Goal: Information Seeking & Learning: Learn about a topic

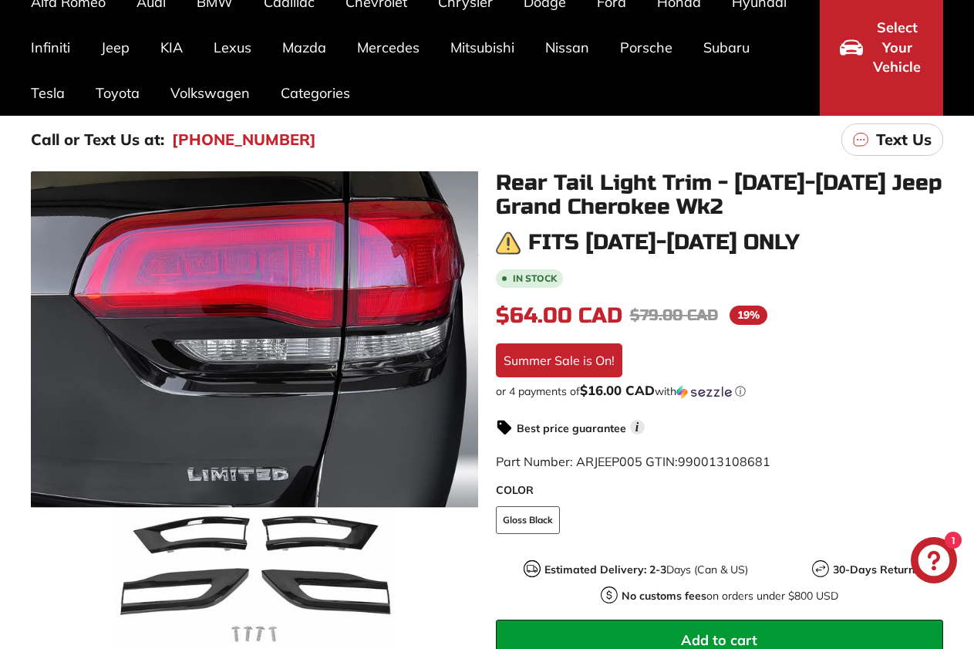
scroll to position [231, 0]
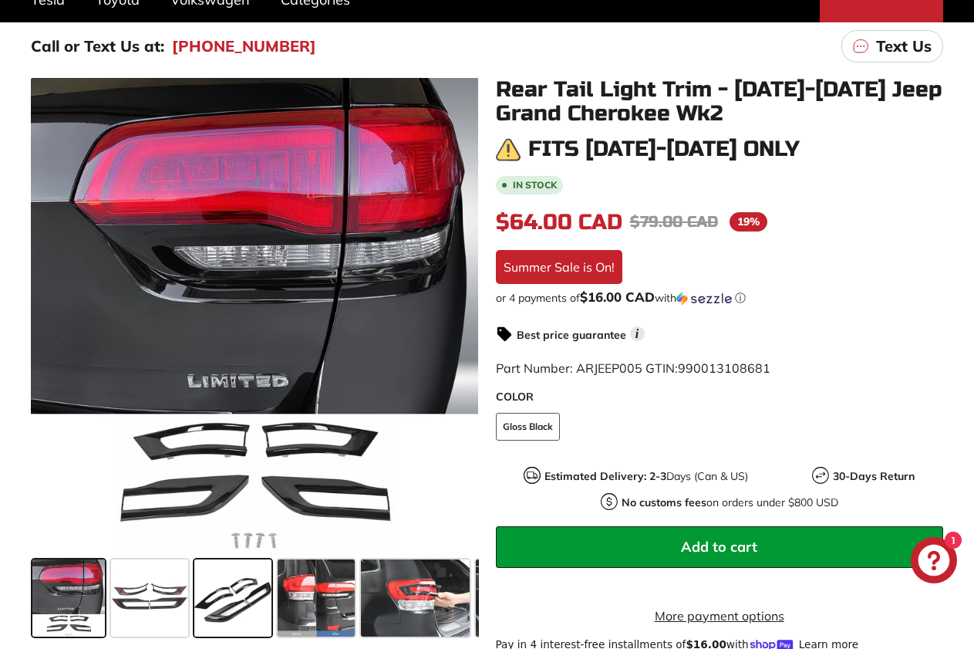
click at [255, 602] on span at bounding box center [232, 597] width 77 height 77
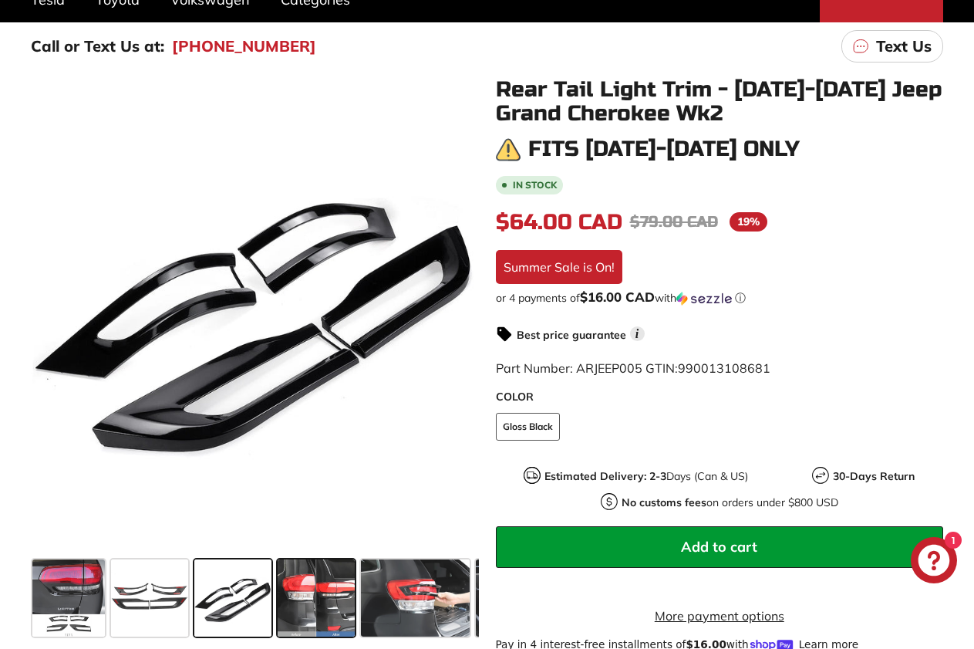
click at [317, 591] on span at bounding box center [316, 597] width 77 height 77
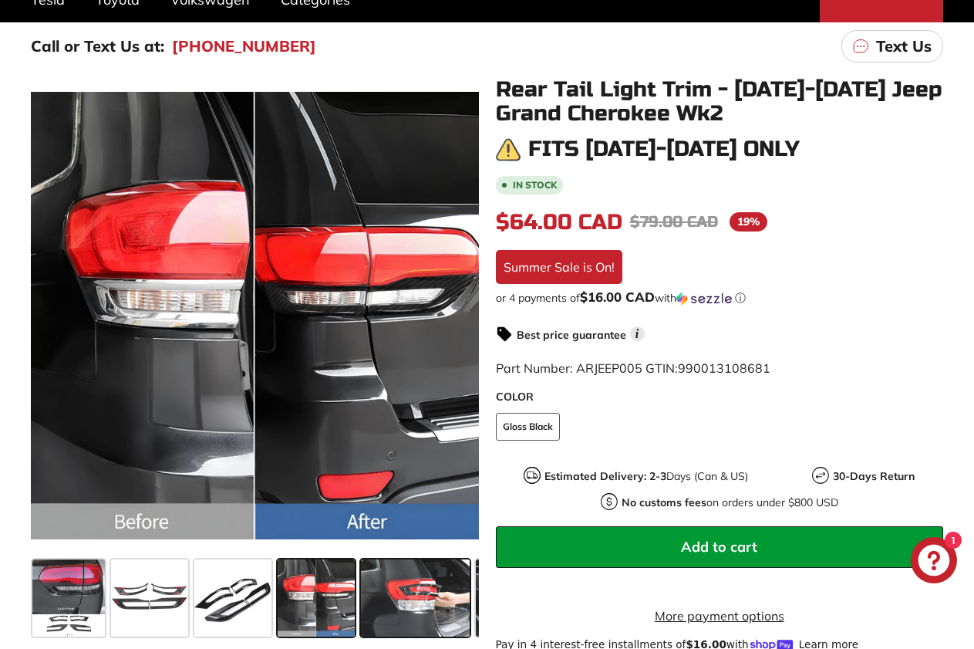
click at [406, 587] on span at bounding box center [415, 597] width 109 height 77
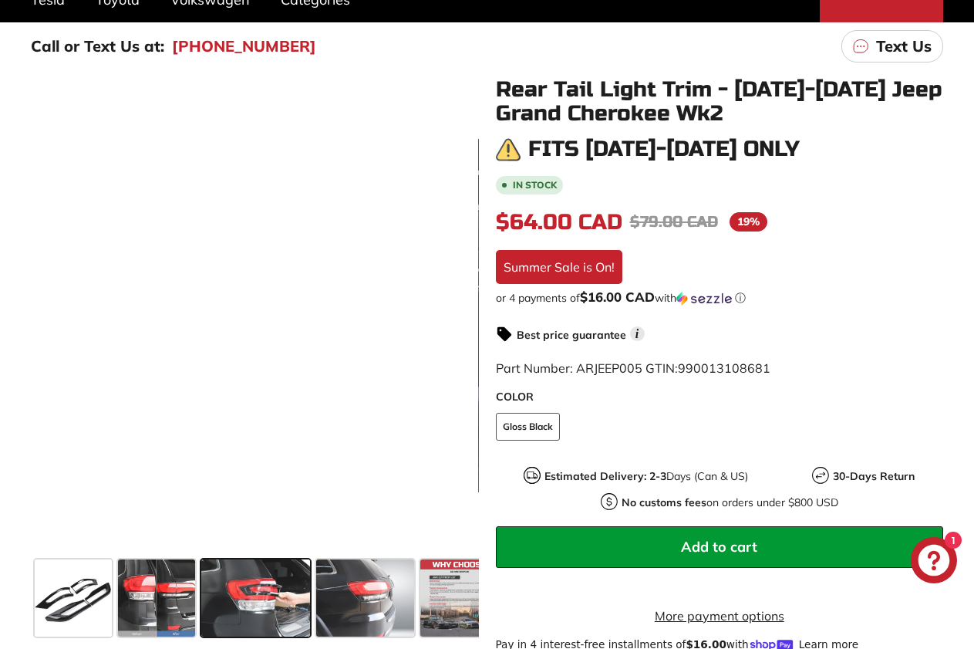
scroll to position [0, 160]
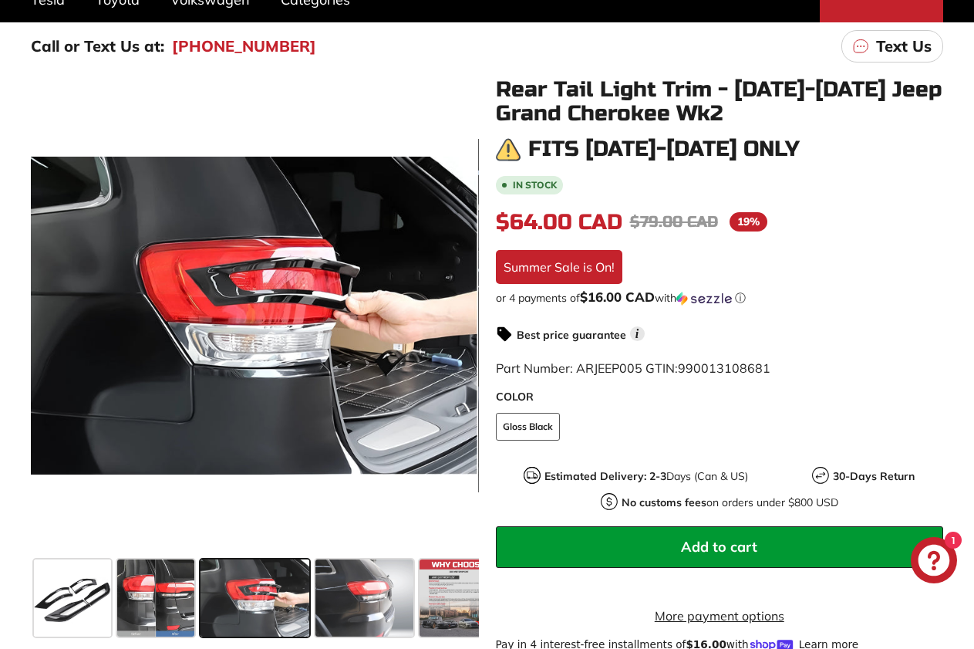
drag, startPoint x: 406, startPoint y: 587, endPoint x: 300, endPoint y: 601, distance: 107.3
click at [300, 601] on div at bounding box center [255, 597] width 448 height 89
click at [462, 585] on span at bounding box center [458, 597] width 77 height 77
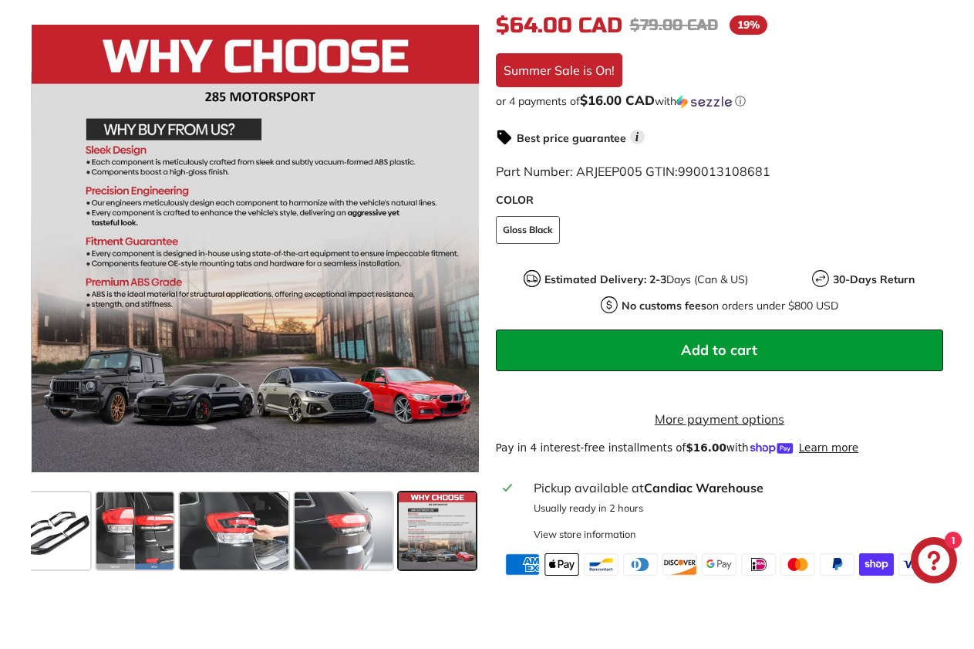
scroll to position [463, 0]
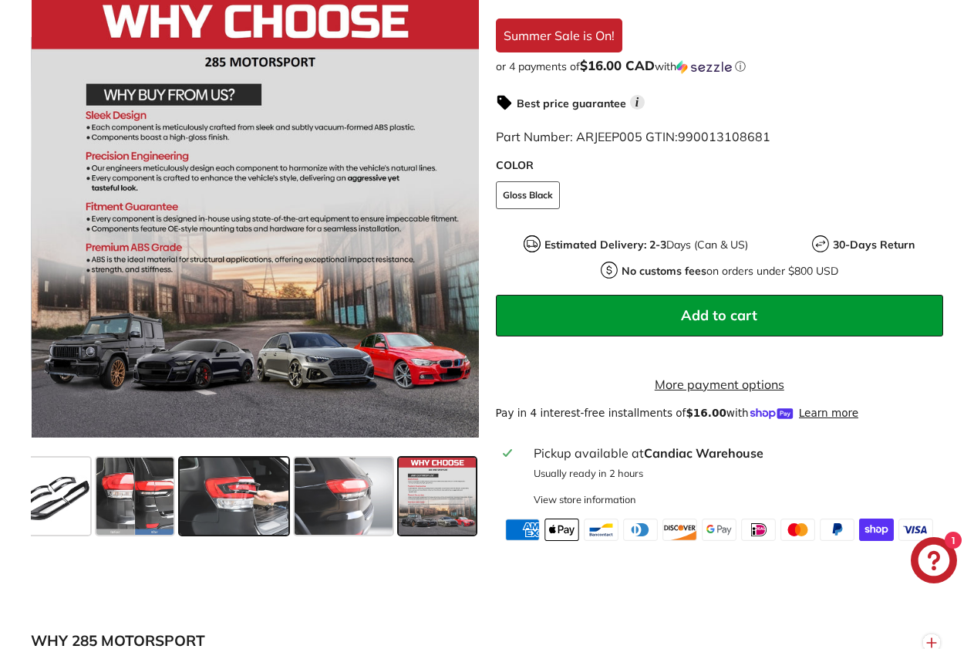
click at [267, 530] on span at bounding box center [234, 495] width 109 height 77
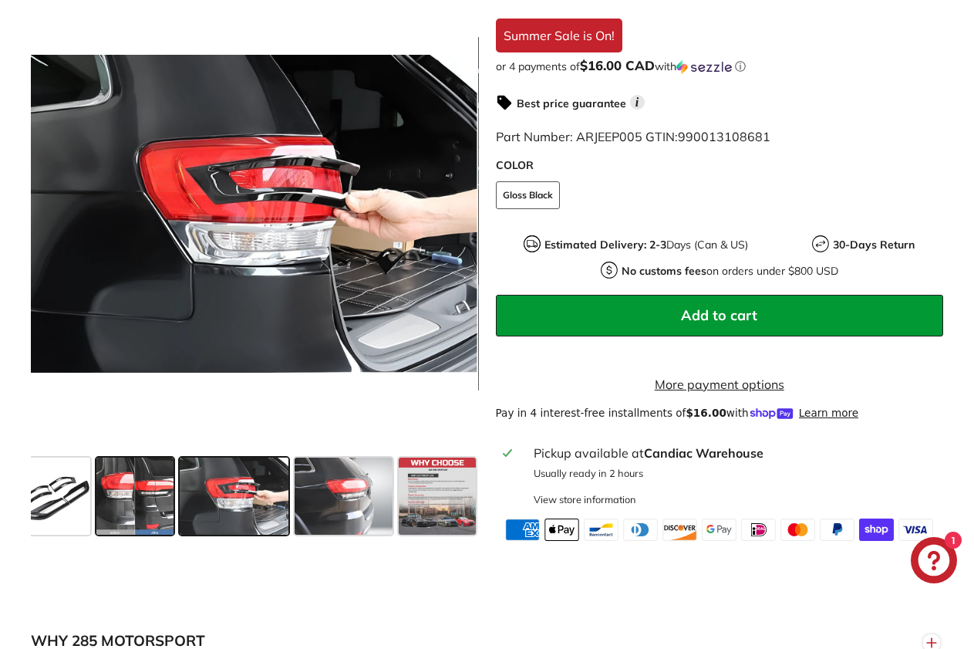
click at [147, 524] on span at bounding box center [134, 495] width 77 height 77
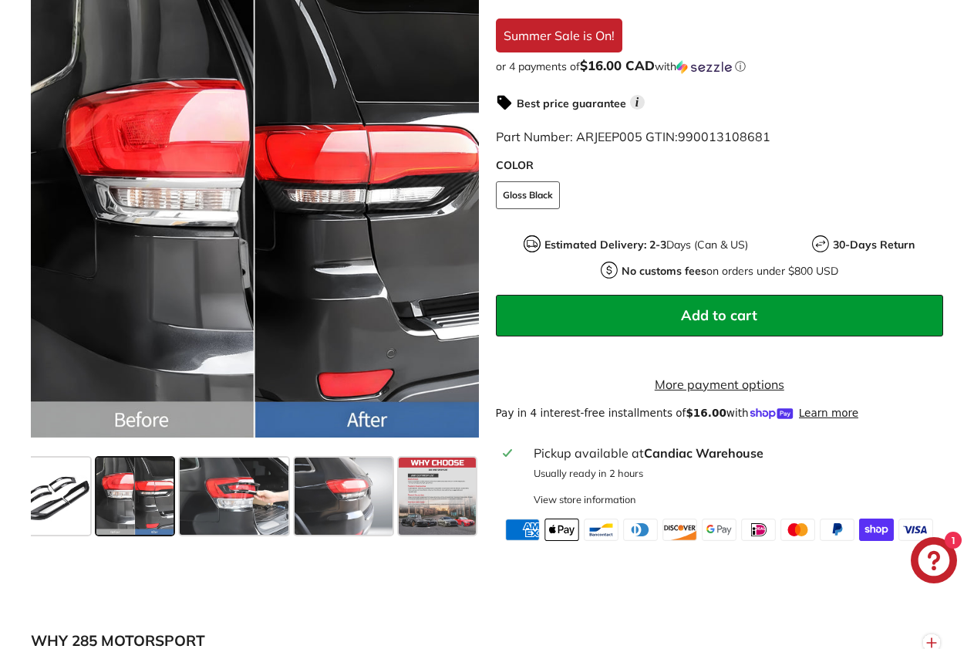
click at [20, 515] on div ".cls-1{fill:none;stroke:#000;stroke-miterlimit:10;stroke-width:2px} .cls-1{fill…" at bounding box center [246, 258] width 465 height 564
click at [45, 514] on span at bounding box center [51, 495] width 77 height 77
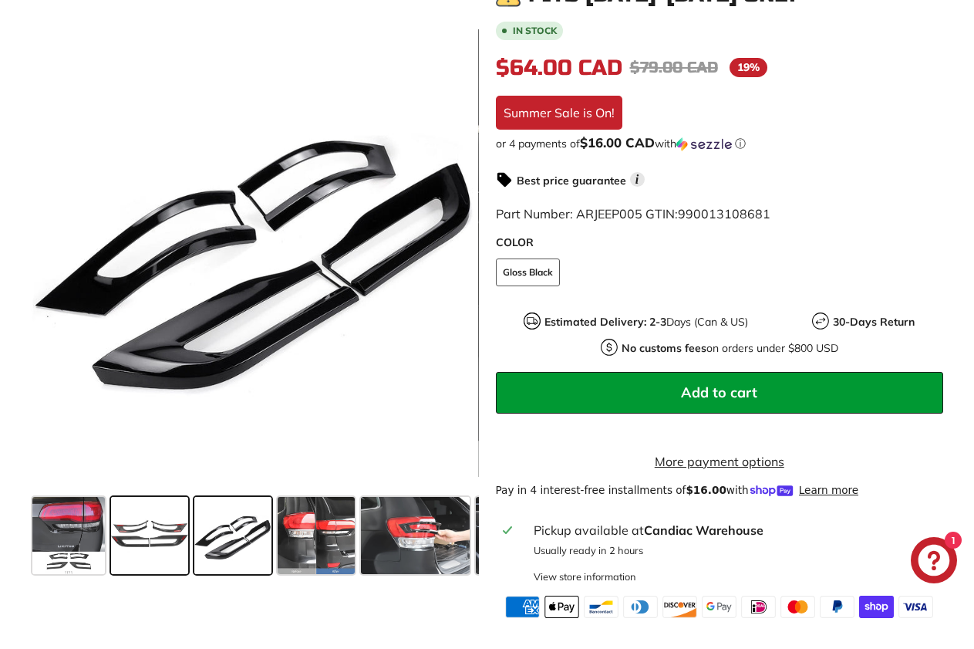
scroll to position [308, 0]
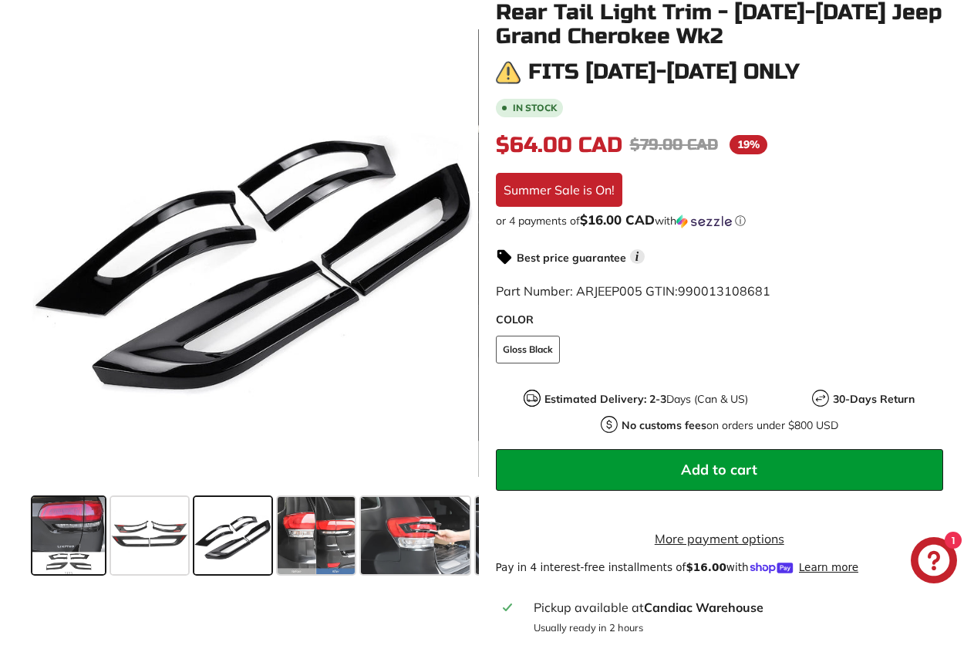
click at [82, 541] on span at bounding box center [68, 535] width 72 height 77
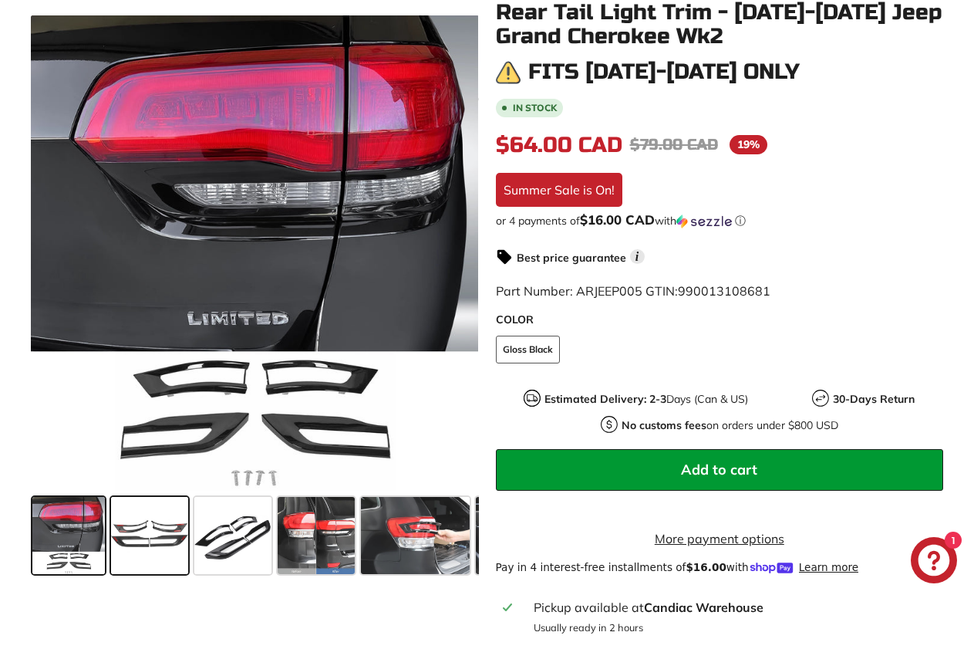
click at [127, 541] on span at bounding box center [149, 535] width 77 height 77
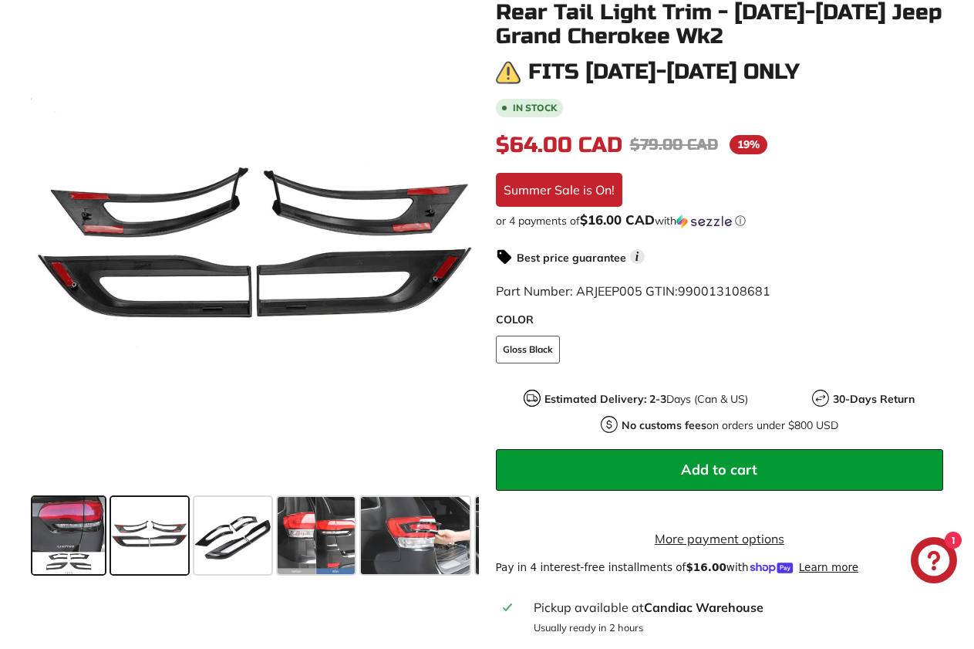
click at [56, 540] on span at bounding box center [68, 535] width 72 height 77
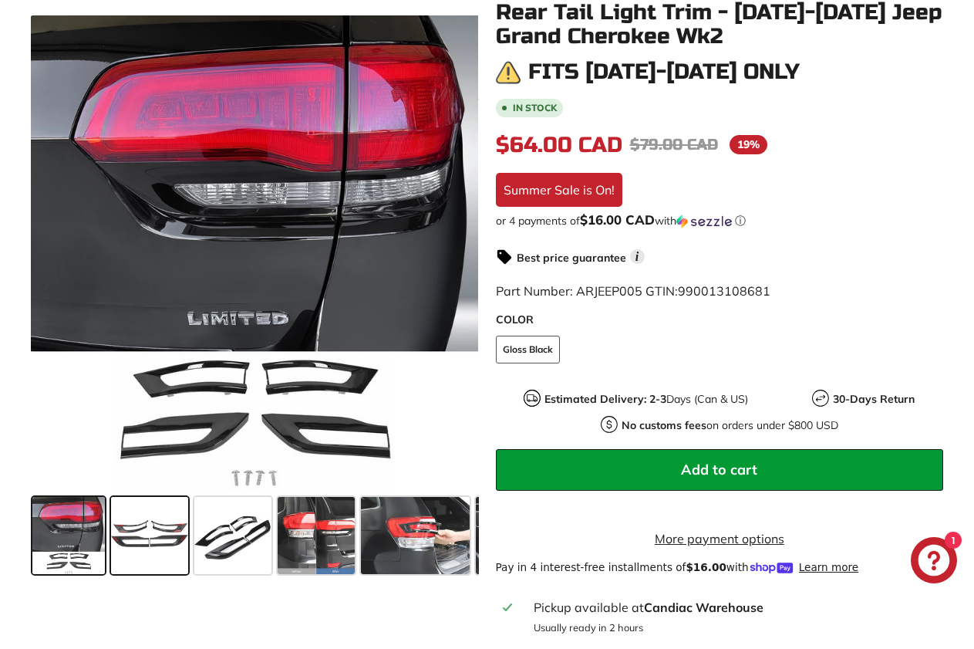
click at [122, 528] on span at bounding box center [149, 535] width 77 height 77
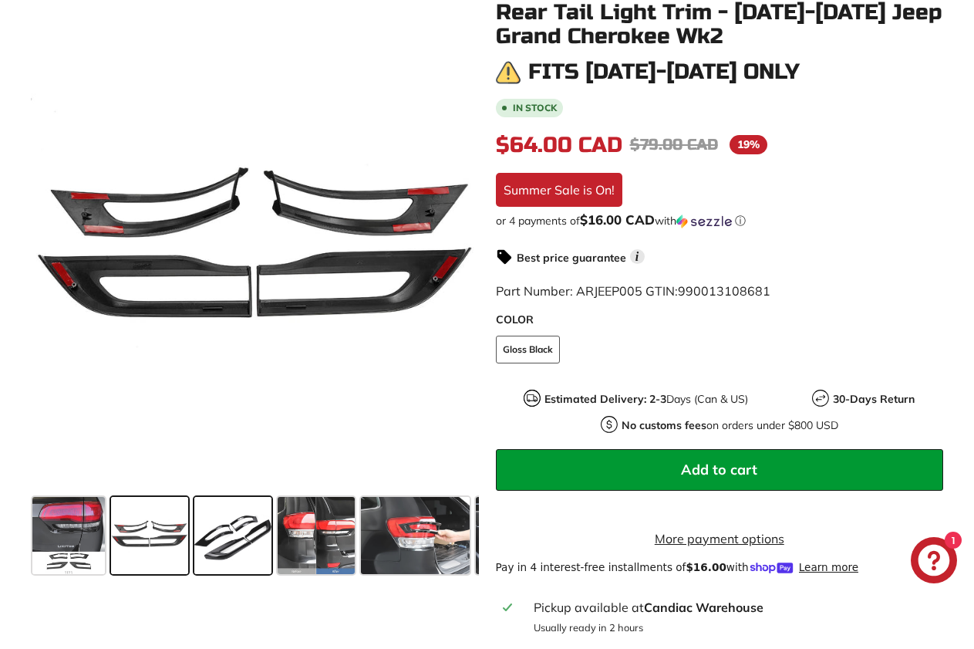
click at [233, 521] on span at bounding box center [232, 535] width 77 height 77
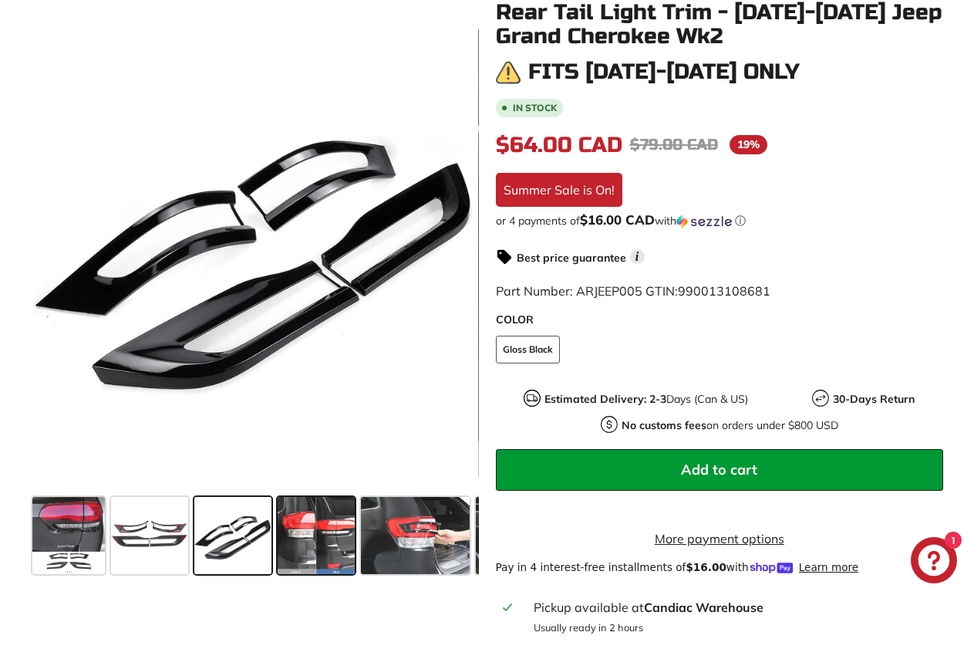
click at [320, 521] on span at bounding box center [316, 535] width 77 height 77
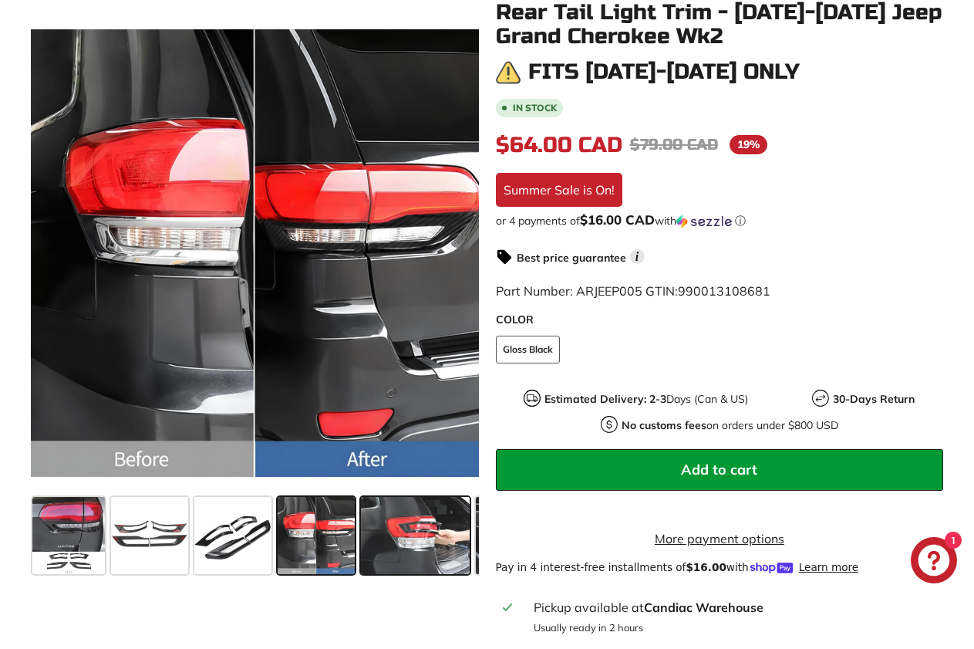
click at [422, 527] on span at bounding box center [415, 535] width 109 height 77
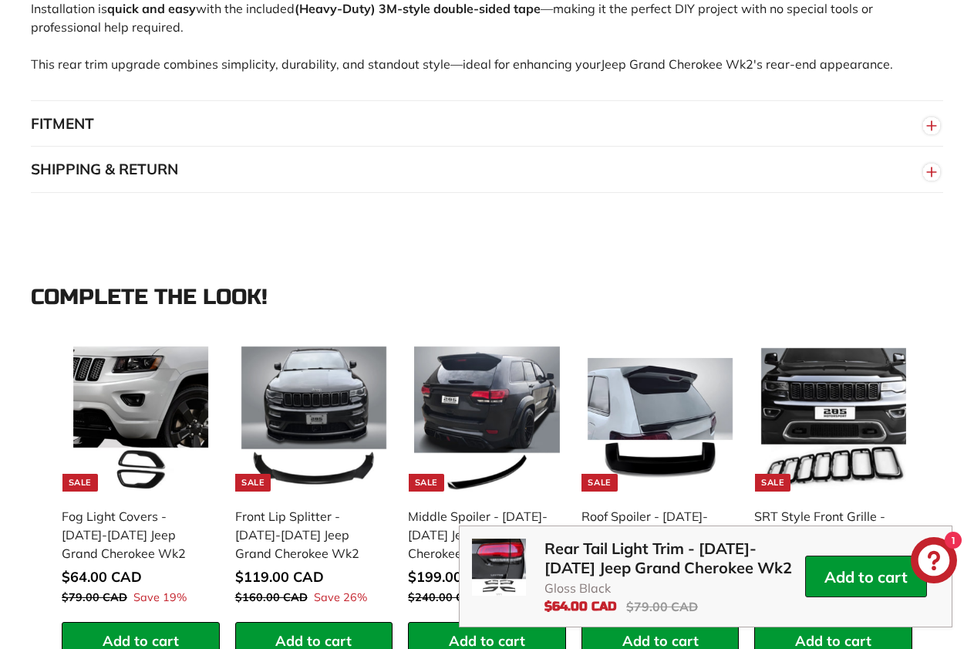
scroll to position [1234, 0]
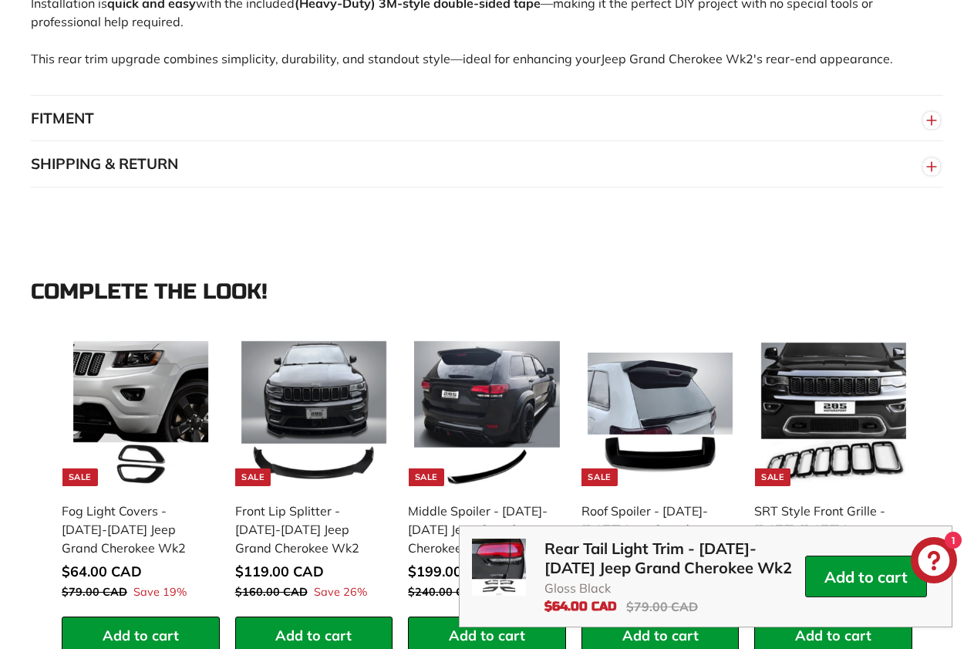
click at [430, 125] on button "FITMENT" at bounding box center [487, 119] width 912 height 46
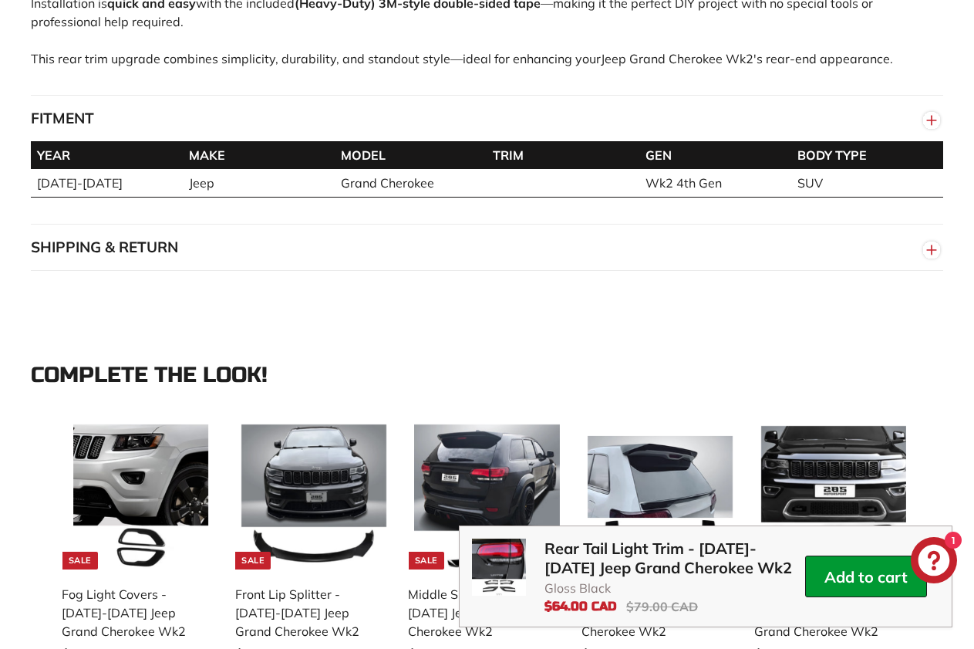
click at [490, 254] on button "SHIPPING & RETURN" at bounding box center [487, 247] width 912 height 46
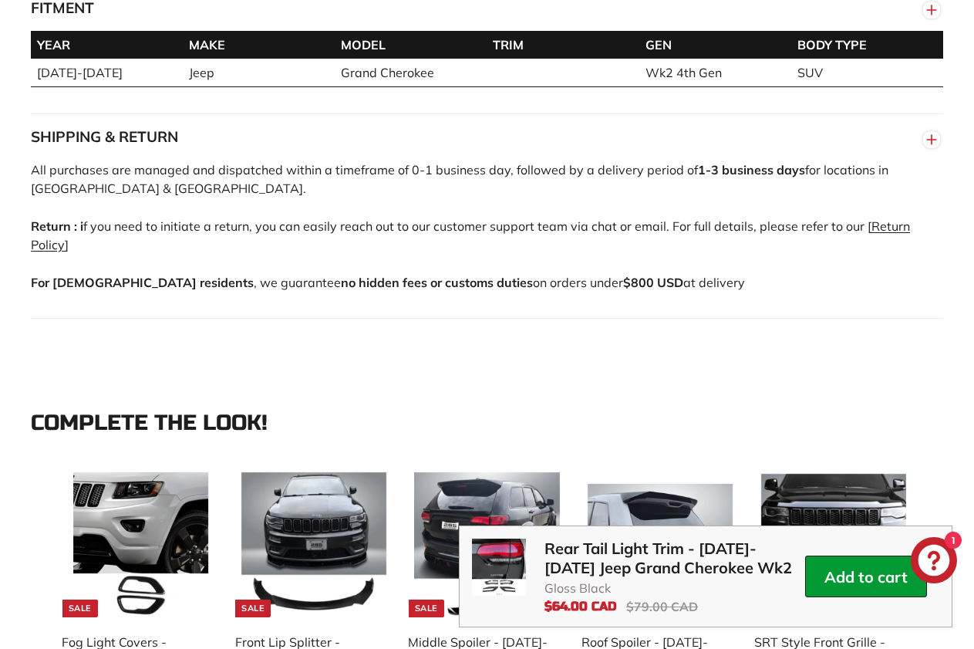
scroll to position [1774, 0]
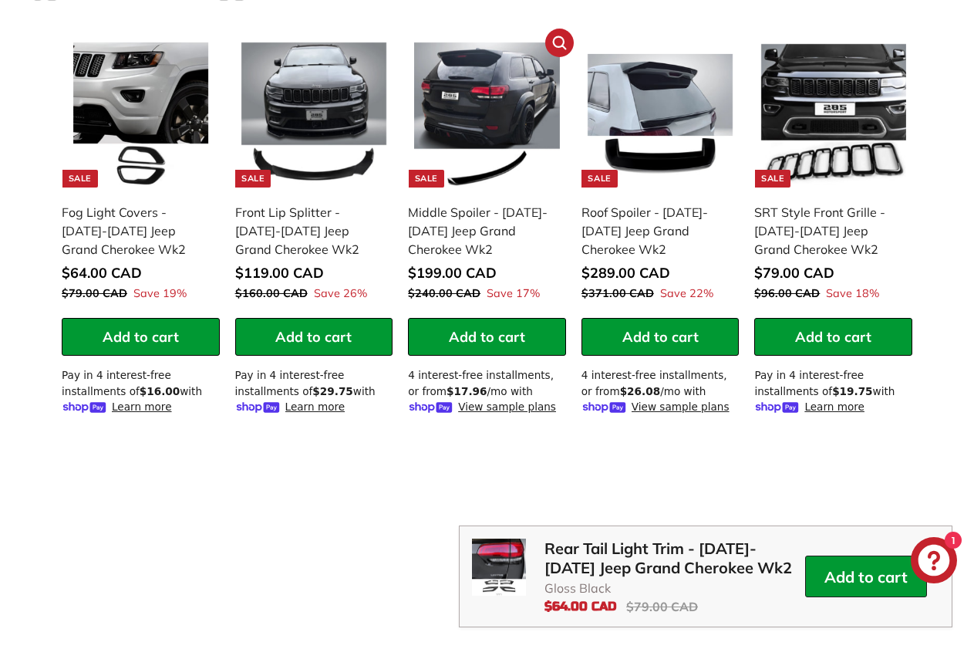
click at [470, 224] on div "Middle Spoiler - [DATE]-[DATE] Jeep Grand Cherokee Wk2" at bounding box center [479, 231] width 143 height 56
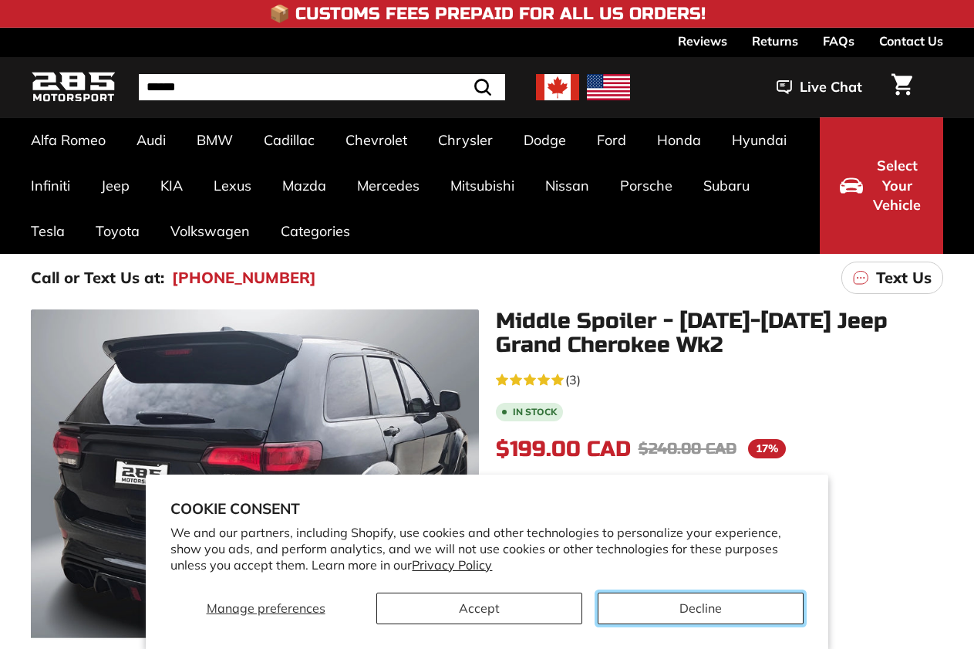
click at [648, 612] on button "Decline" at bounding box center [701, 608] width 206 height 32
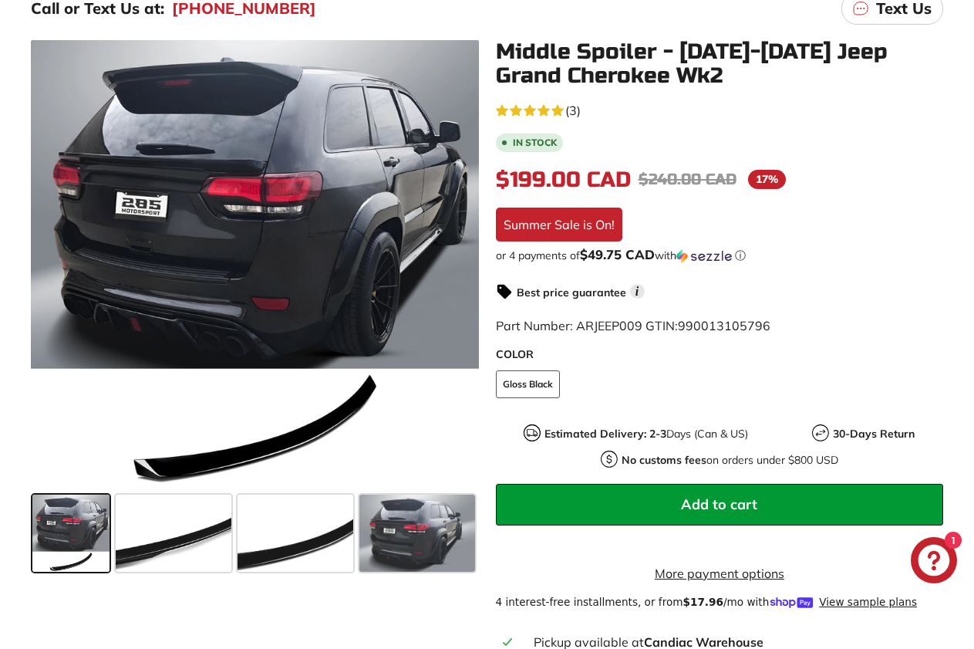
scroll to position [308, 0]
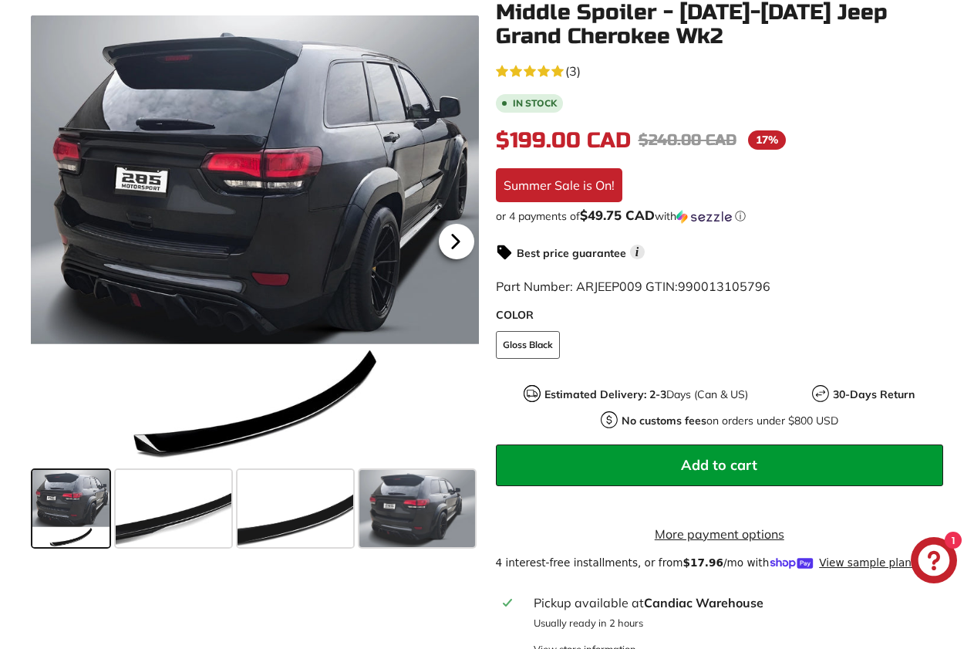
click at [451, 251] on icon at bounding box center [455, 241] width 35 height 35
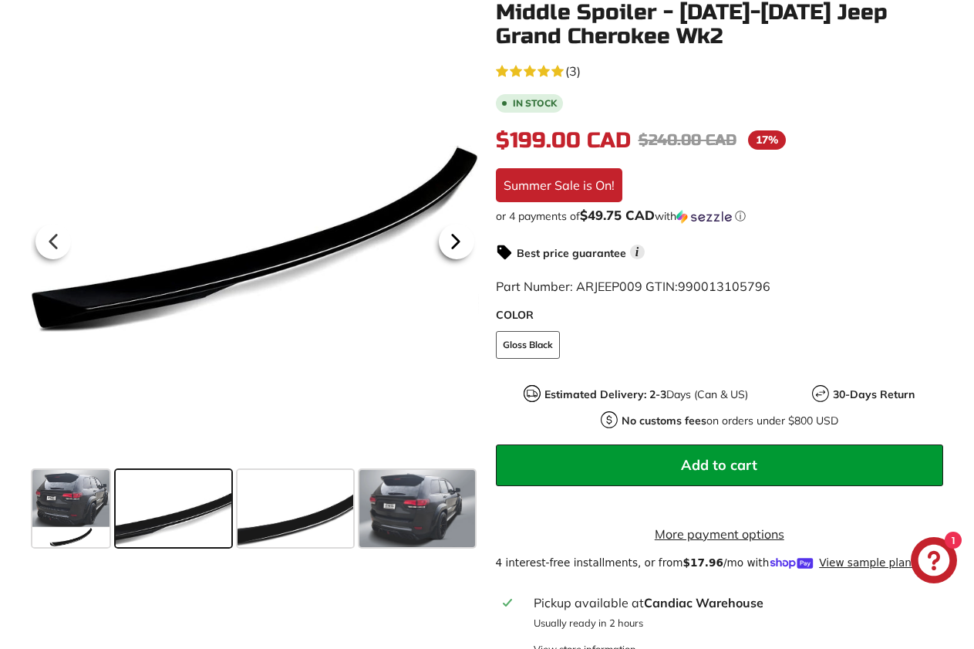
click at [451, 251] on icon at bounding box center [455, 241] width 35 height 35
